Goal: Task Accomplishment & Management: Use online tool/utility

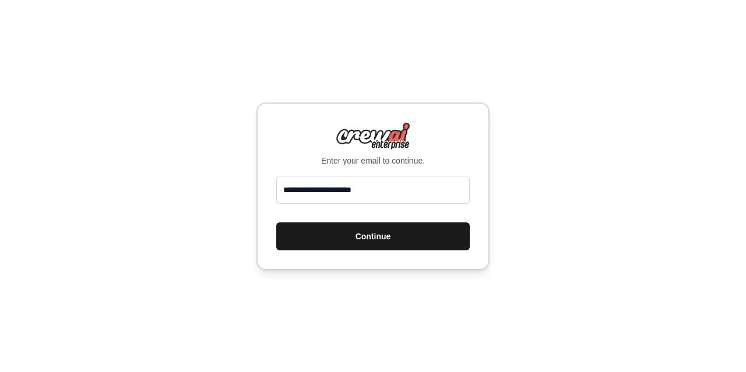
type input "**********"
click at [346, 238] on button "Continue" at bounding box center [373, 237] width 194 height 28
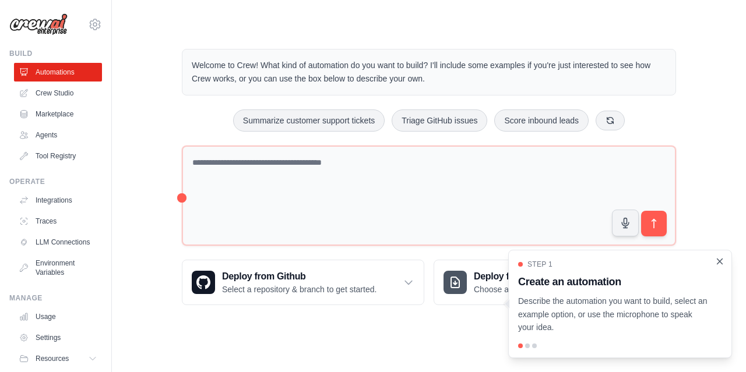
click at [721, 266] on icon "Close walkthrough" at bounding box center [720, 261] width 10 height 10
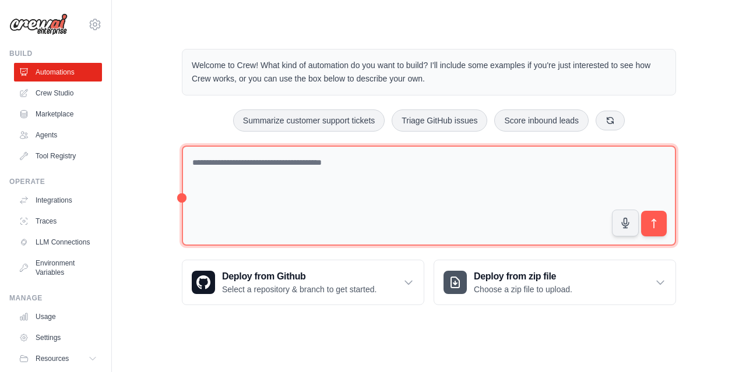
click at [307, 177] on textarea at bounding box center [429, 196] width 494 height 101
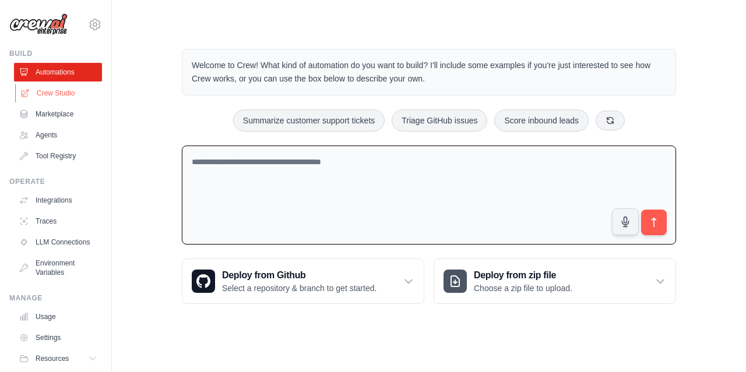
click at [57, 87] on link "Crew Studio" at bounding box center [59, 93] width 88 height 19
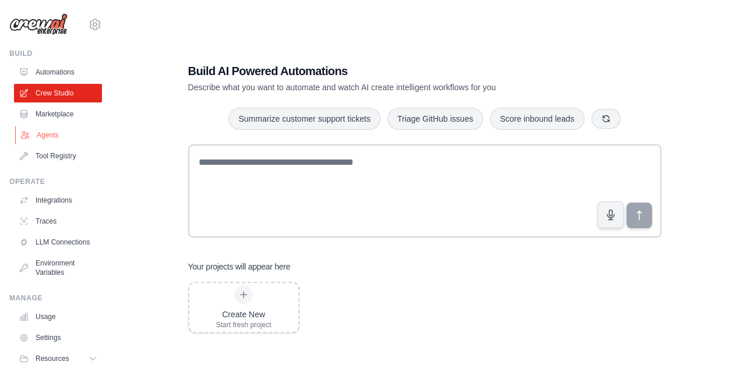
click at [61, 132] on link "Agents" at bounding box center [59, 135] width 88 height 19
